Goal: Unclear

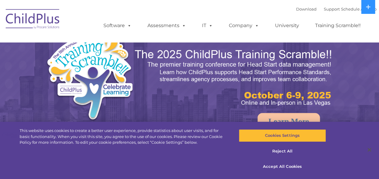
select select "MEDIUM"
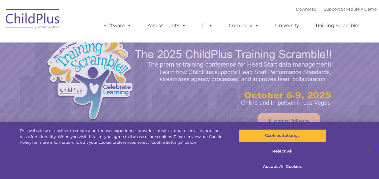
select select "MEDIUM"
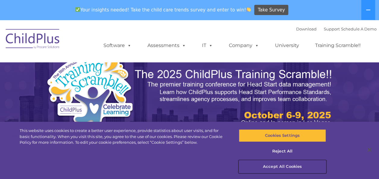
click at [286, 168] on button "Accept All Cookies" at bounding box center [282, 167] width 87 height 13
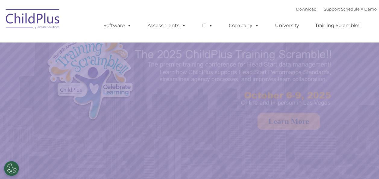
select select "MEDIUM"
